Goal: Task Accomplishment & Management: Use online tool/utility

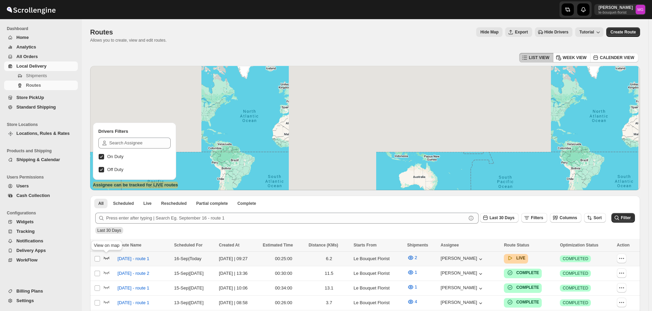
click at [108, 257] on icon "button" at bounding box center [106, 257] width 7 height 7
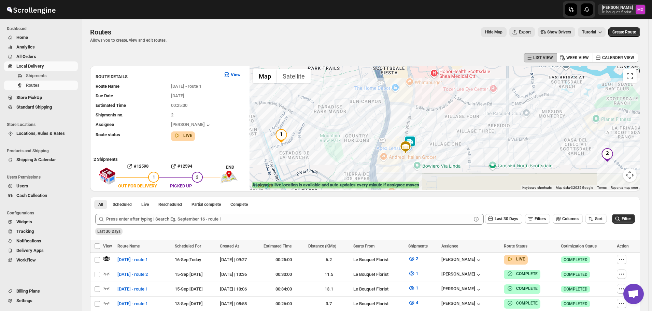
click at [417, 140] on img at bounding box center [410, 142] width 14 height 14
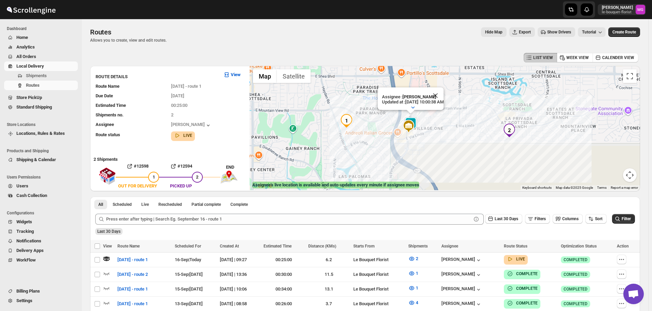
drag, startPoint x: 461, startPoint y: 130, endPoint x: 462, endPoint y: 152, distance: 21.6
click at [462, 152] on div "Assignee : [PERSON_NAME] Updated at : [DATE] 10:00:38 AM Duty mode Enabled Batt…" at bounding box center [444, 128] width 390 height 124
